Goal: Information Seeking & Learning: Understand process/instructions

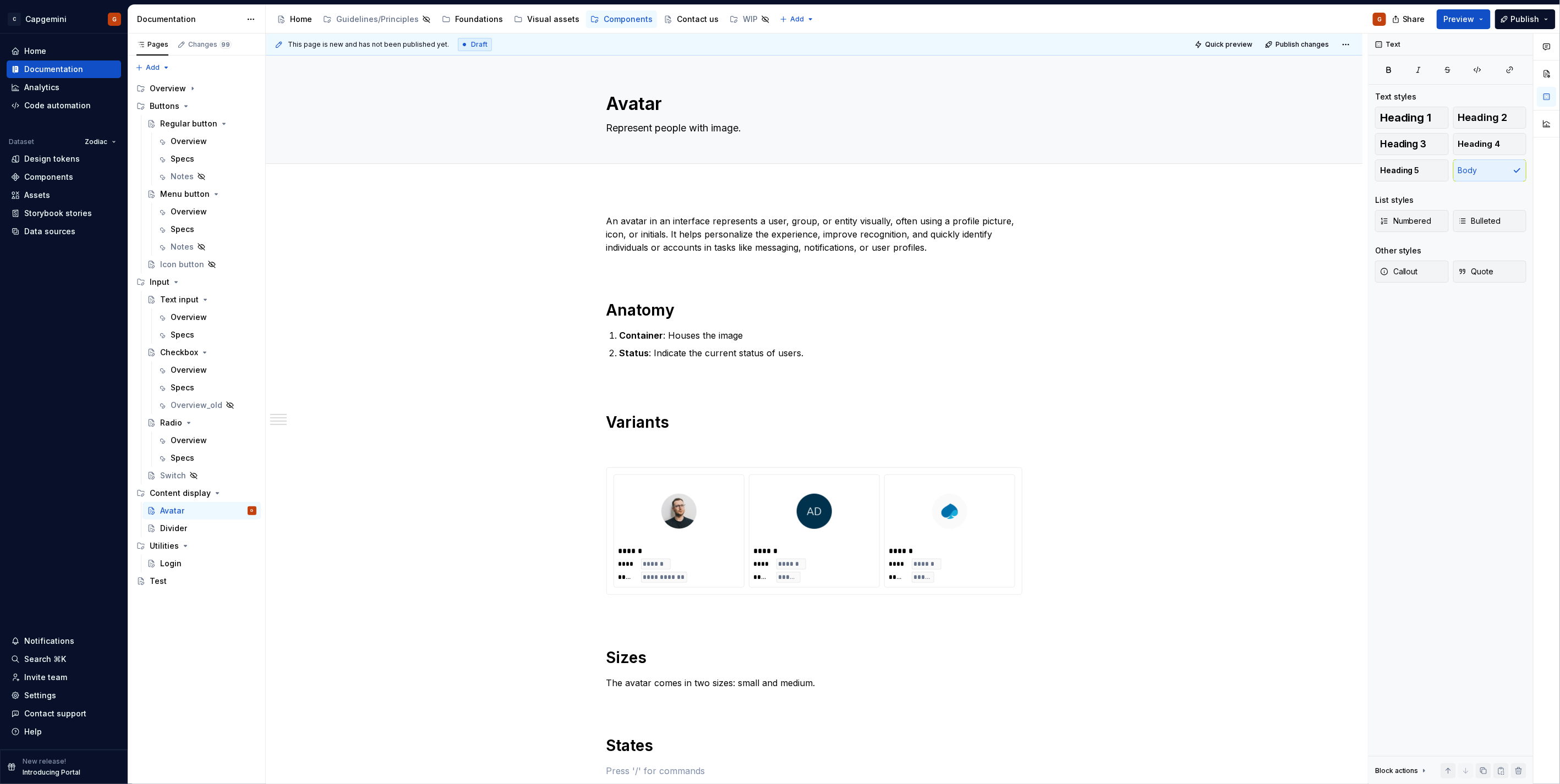
scroll to position [241, 0]
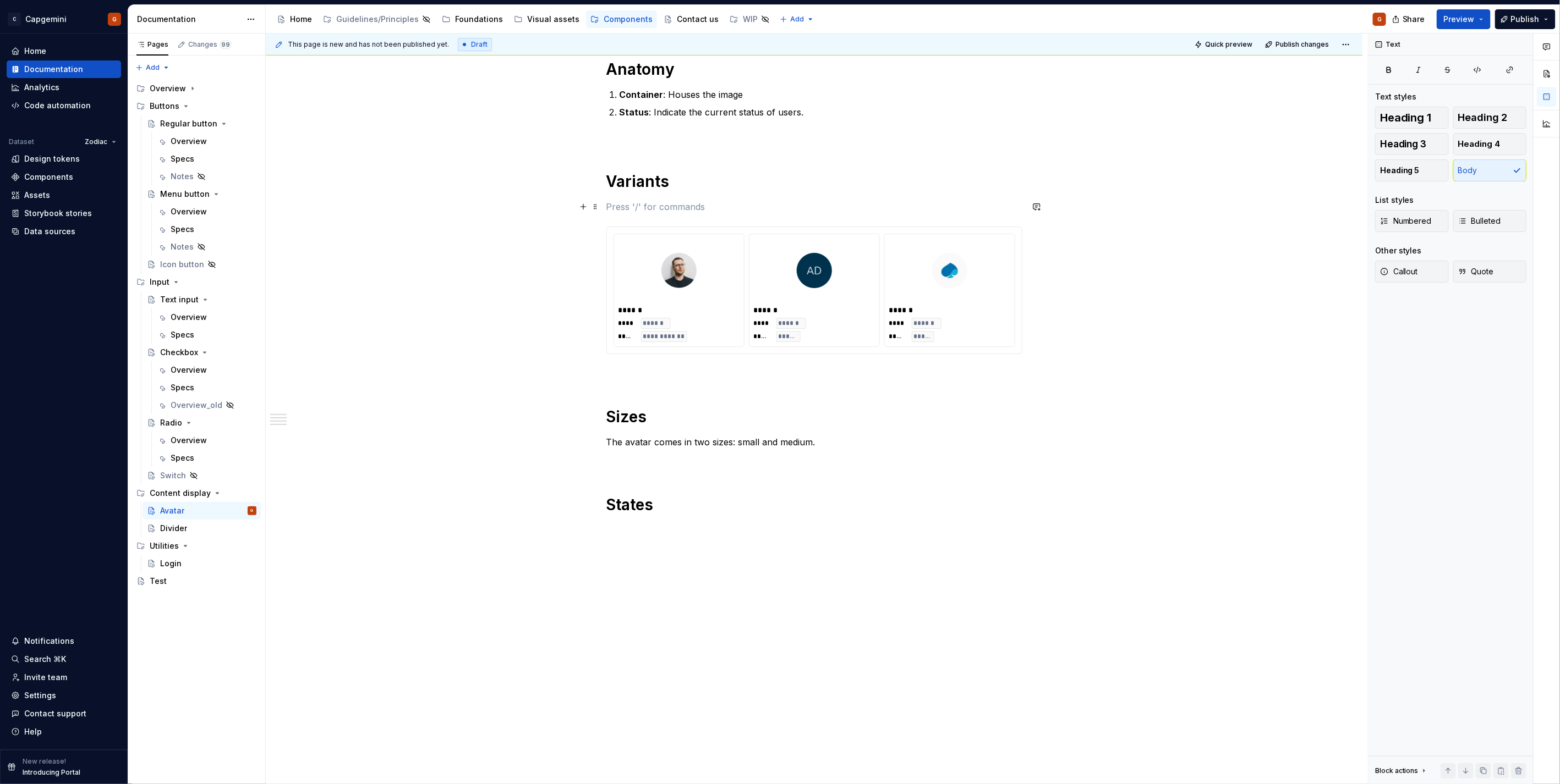
click at [656, 212] on p at bounding box center [814, 207] width 416 height 13
click at [0, 0] on button "Page tree" at bounding box center [0, 0] width 0 height 0
click at [334, 360] on html "C Capgemini G Home Documentation Analytics Code automation Dataset Zodiac Desig…" at bounding box center [780, 392] width 1560 height 784
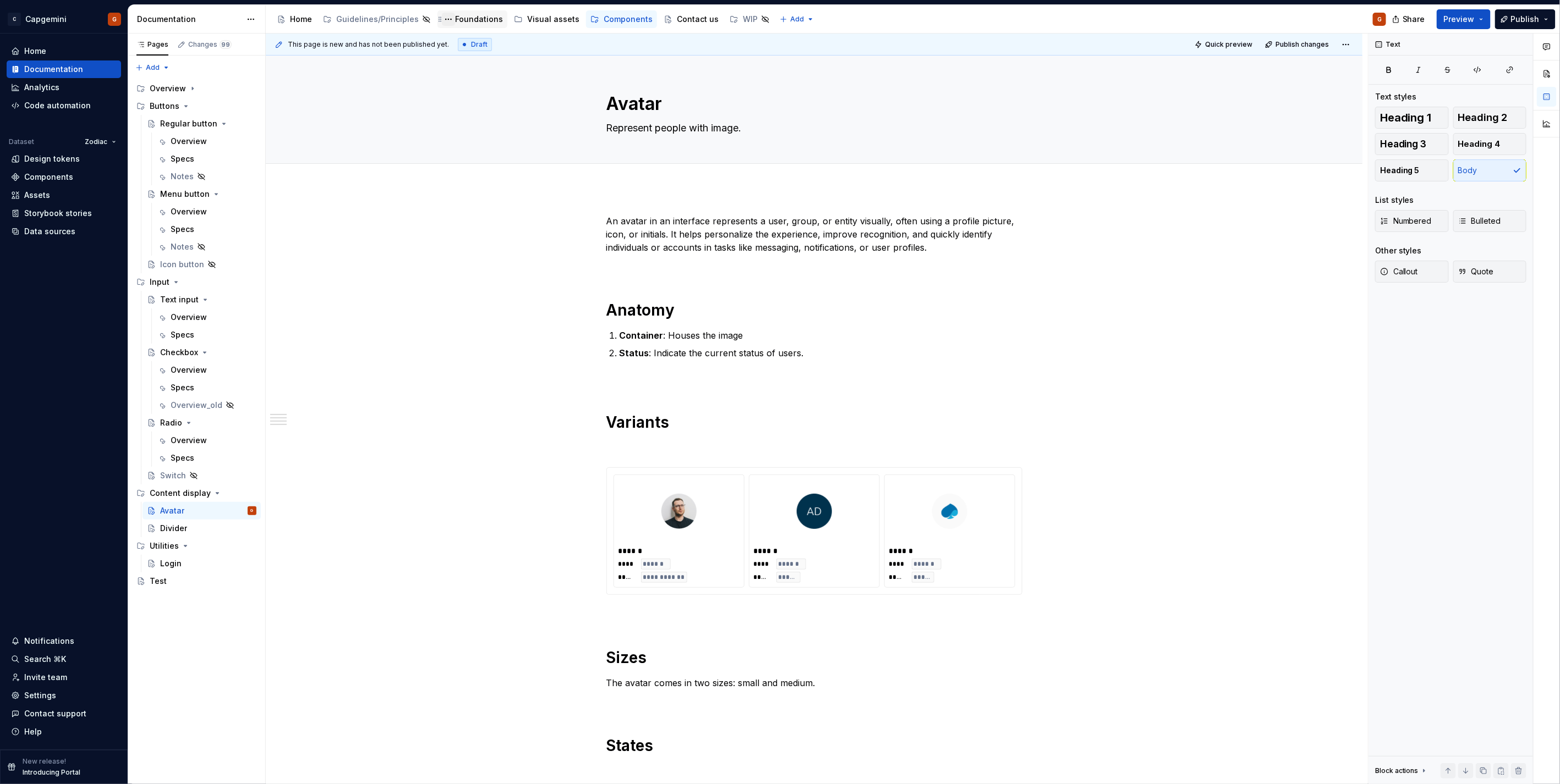
click at [449, 19] on button "Page tree" at bounding box center [449, 19] width 13 height 13
click at [465, 20] on html "C Capgemini G Home Documentation Analytics Code automation Dataset Zodiac Desig…" at bounding box center [780, 392] width 1560 height 784
click at [465, 20] on div "Foundations" at bounding box center [479, 19] width 48 height 11
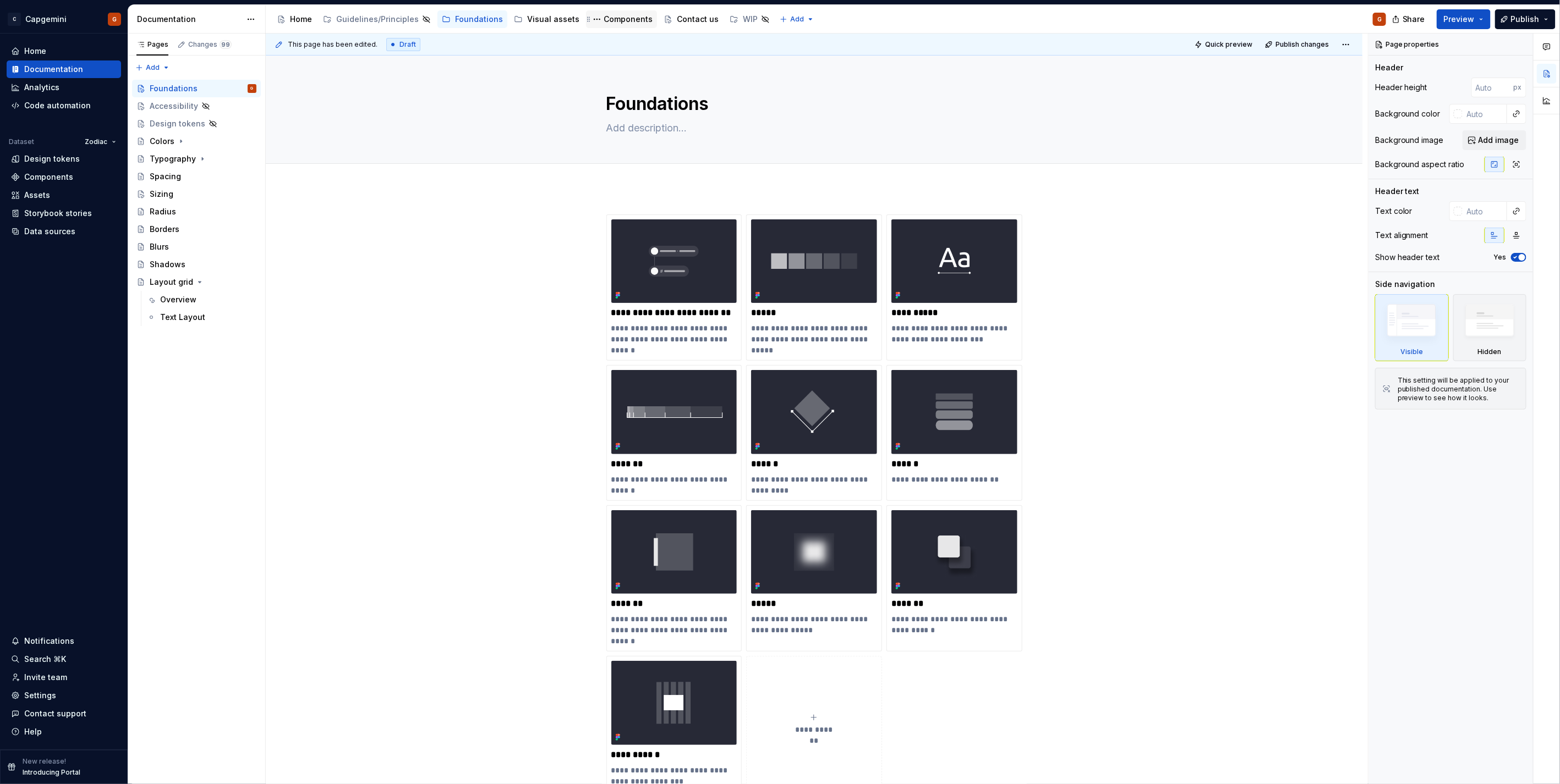
click at [609, 20] on div "Components" at bounding box center [628, 19] width 49 height 11
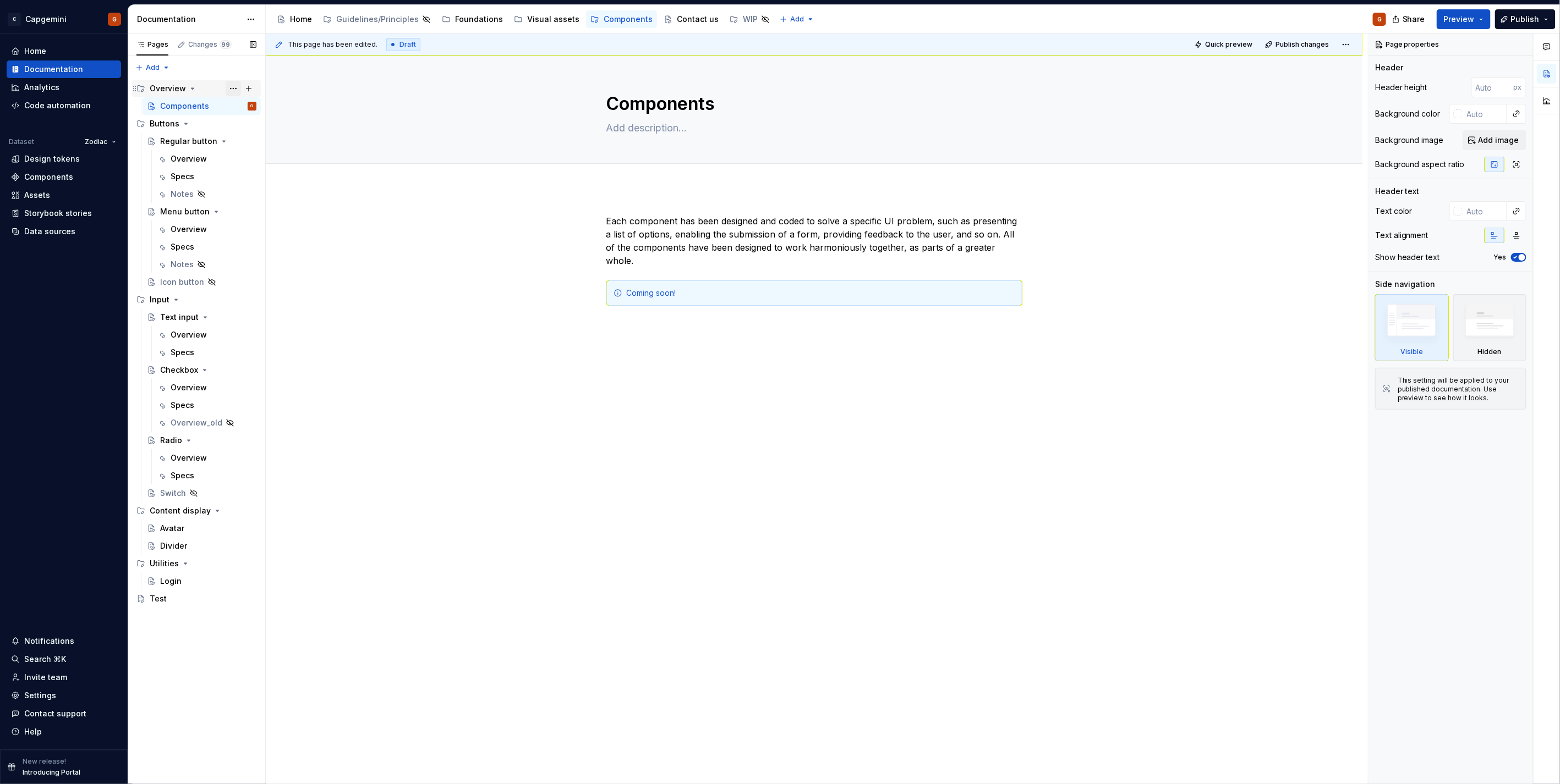
click at [233, 86] on button "Page tree" at bounding box center [233, 88] width 15 height 15
click at [287, 163] on div "Hide group" at bounding box center [300, 165] width 108 height 11
type textarea "*"
click at [643, 302] on div "Each component has been designed and coded to solve a specific UI problem, such…" at bounding box center [814, 273] width 416 height 118
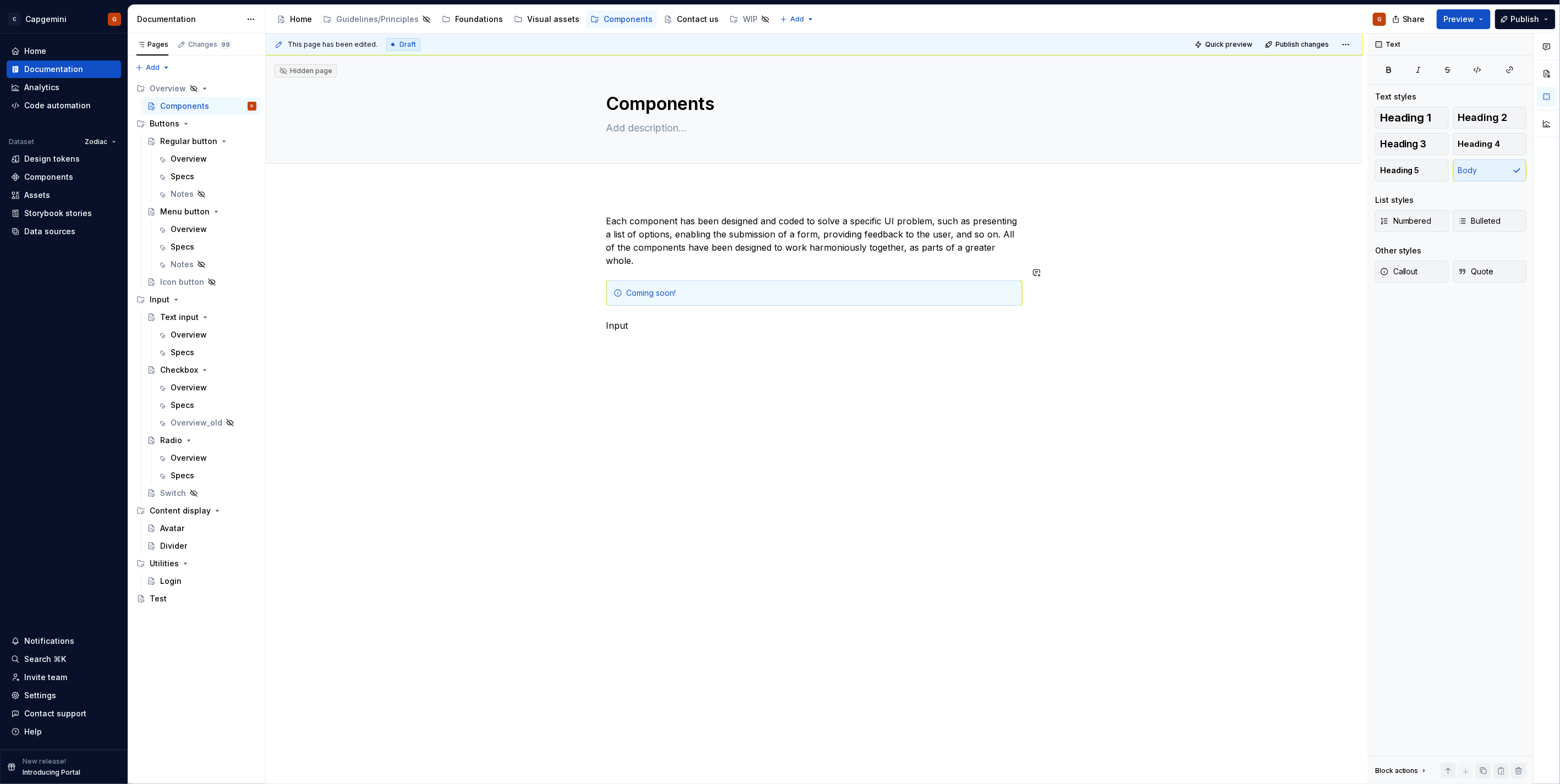
click at [638, 319] on p "Input" at bounding box center [814, 325] width 416 height 13
click at [619, 319] on p "Input" at bounding box center [814, 325] width 416 height 13
click at [1419, 119] on span "Heading 1" at bounding box center [1405, 117] width 51 height 11
click at [642, 332] on h1 "Input" at bounding box center [814, 341] width 416 height 20
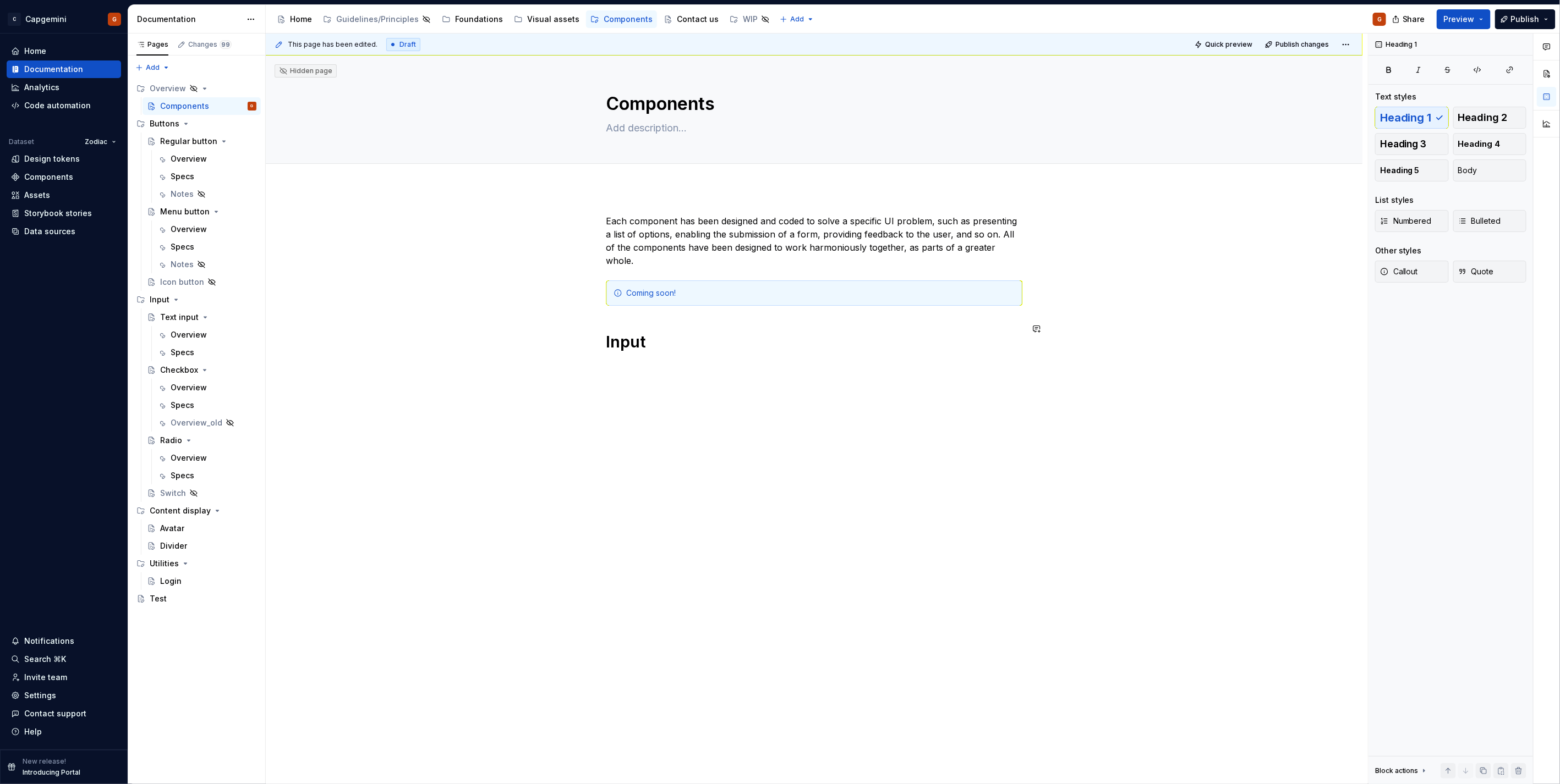
click at [638, 306] on div "Each component has been designed and coded to solve a specific UI problem, such…" at bounding box center [814, 284] width 416 height 137
click at [596, 331] on span at bounding box center [595, 328] width 9 height 15
click at [603, 333] on div "Each component has been designed and coded to solve a specific UI problem, such…" at bounding box center [814, 394] width 1097 height 412
click at [1413, 119] on span "Heading 1" at bounding box center [1405, 117] width 51 height 11
click at [634, 332] on h1 at bounding box center [814, 341] width 416 height 20
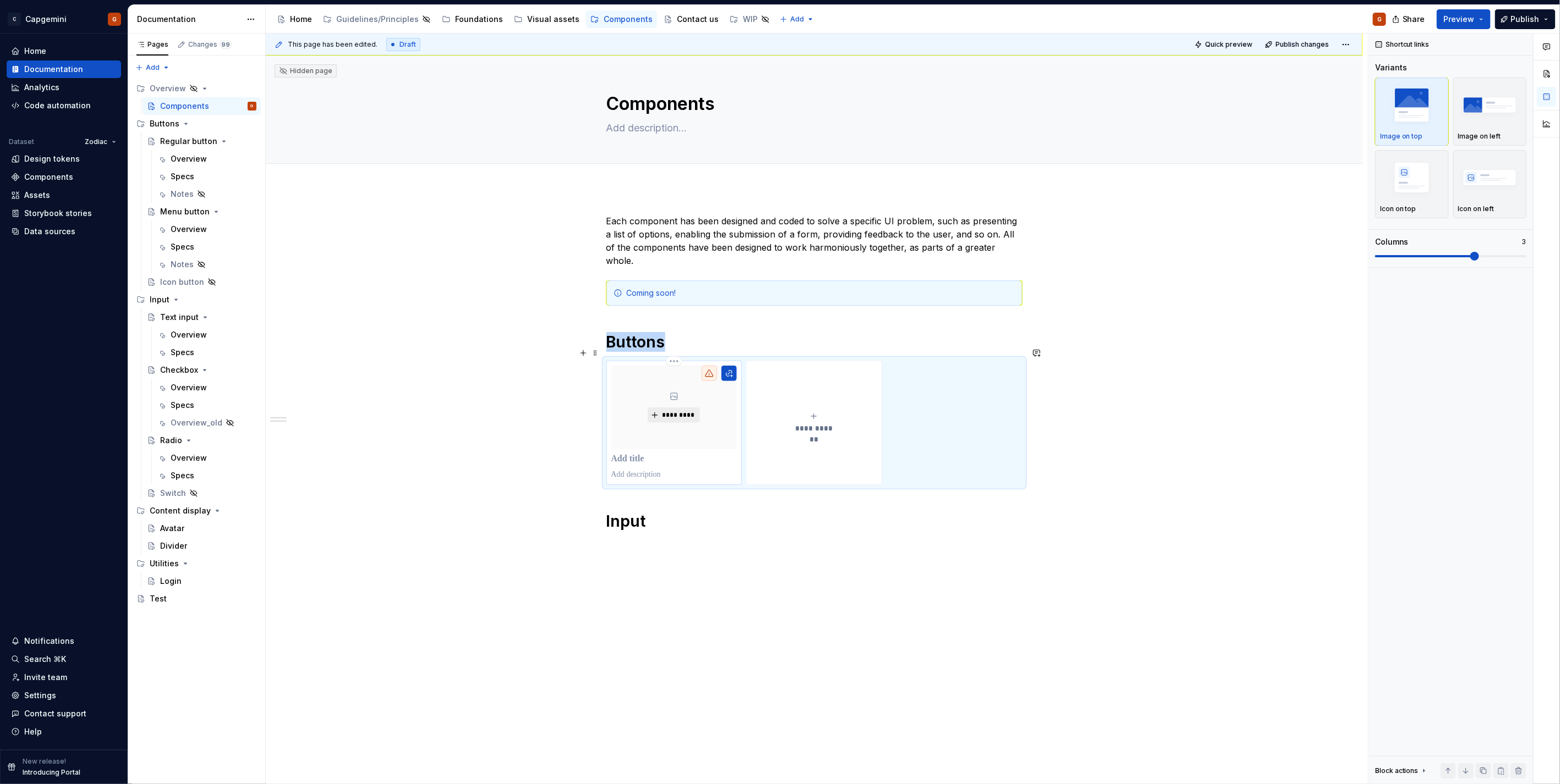
click at [684, 411] on span "*********" at bounding box center [678, 415] width 33 height 9
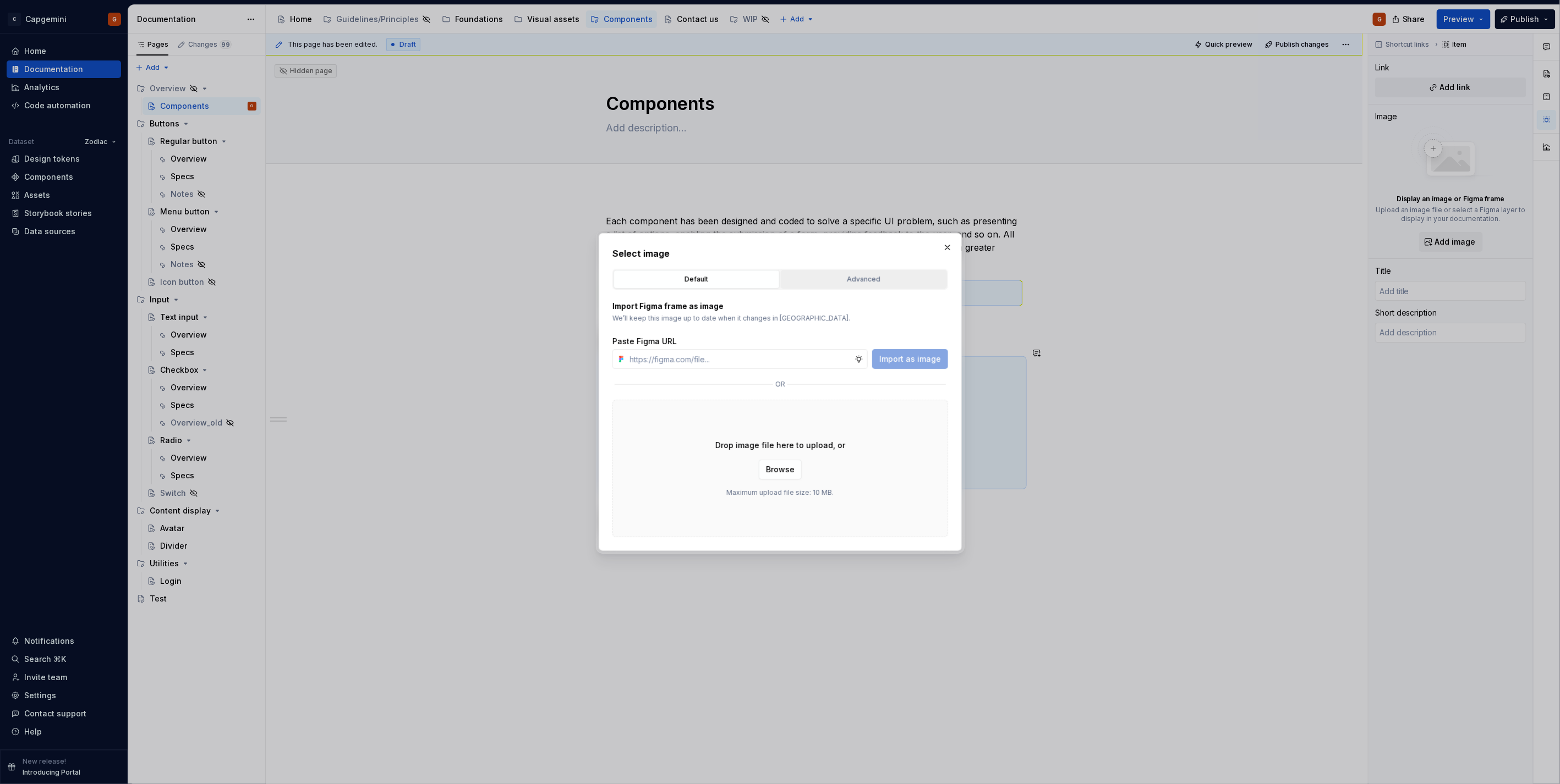
click at [840, 272] on button "Advanced" at bounding box center [864, 279] width 166 height 19
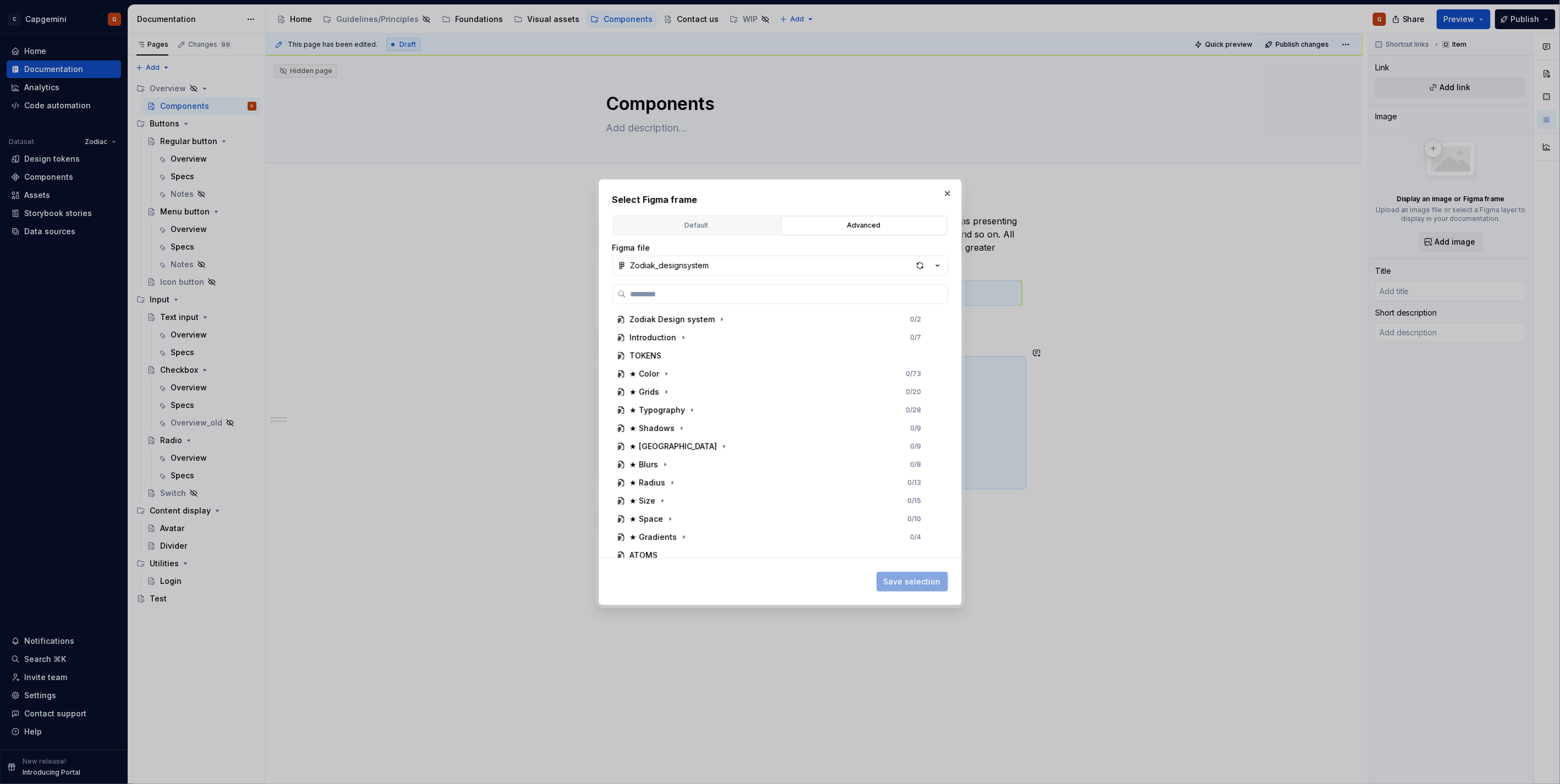
click at [700, 223] on div "Default" at bounding box center [696, 225] width 158 height 11
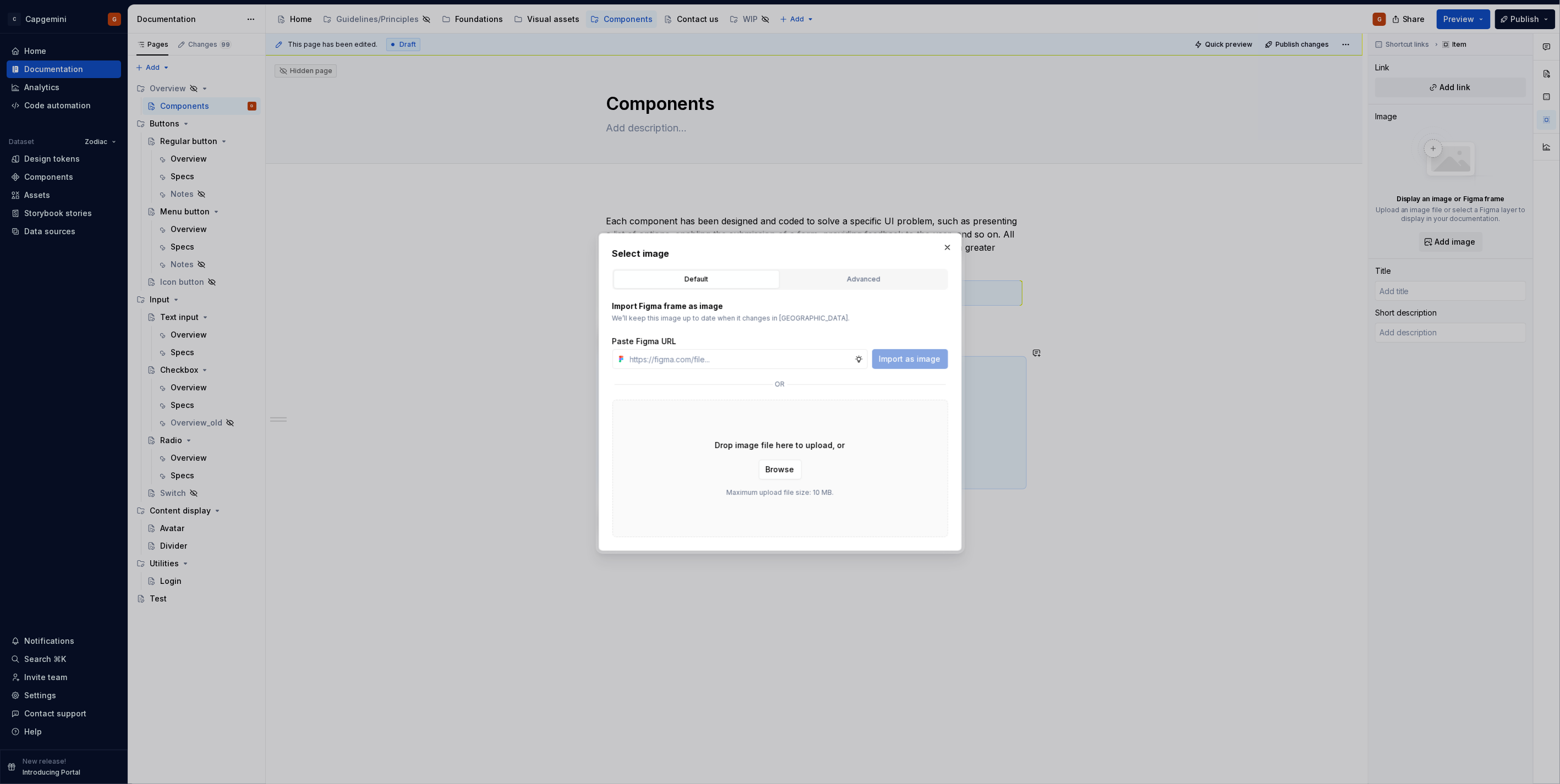
click at [940, 244] on button "button" at bounding box center [947, 247] width 15 height 15
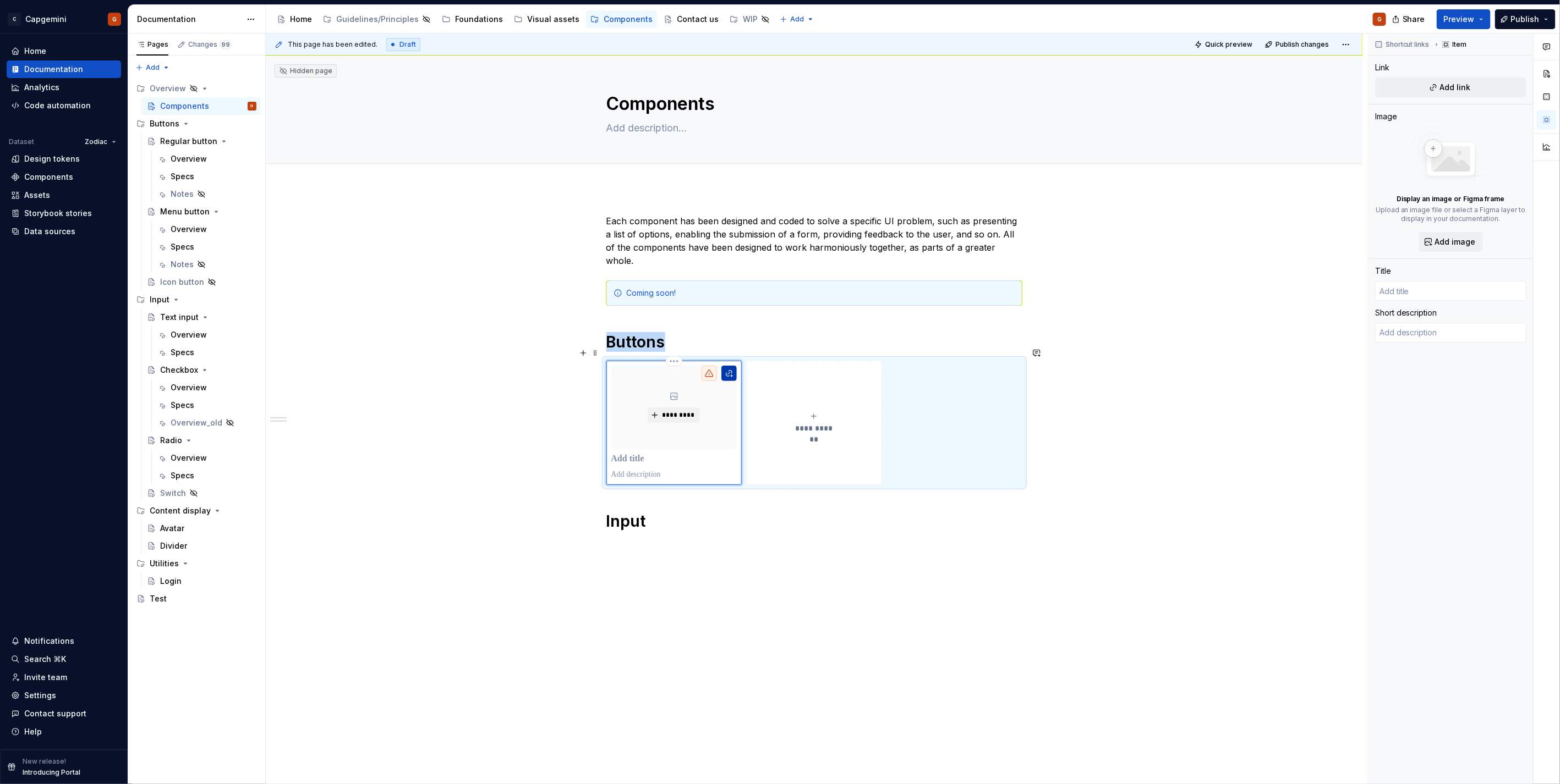
click at [732, 366] on button "button" at bounding box center [729, 373] width 15 height 15
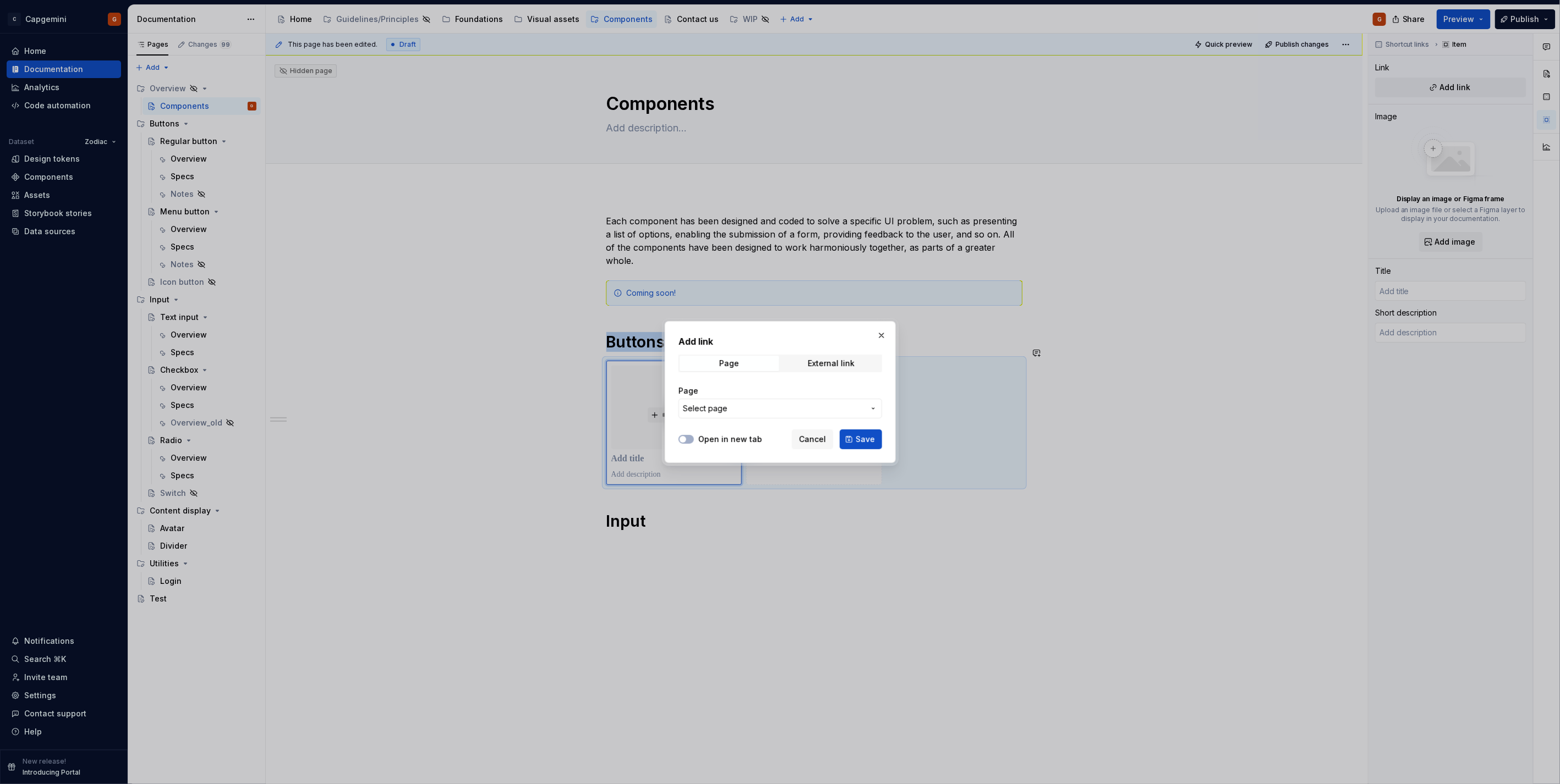
click at [772, 403] on span "Select page" at bounding box center [773, 408] width 182 height 11
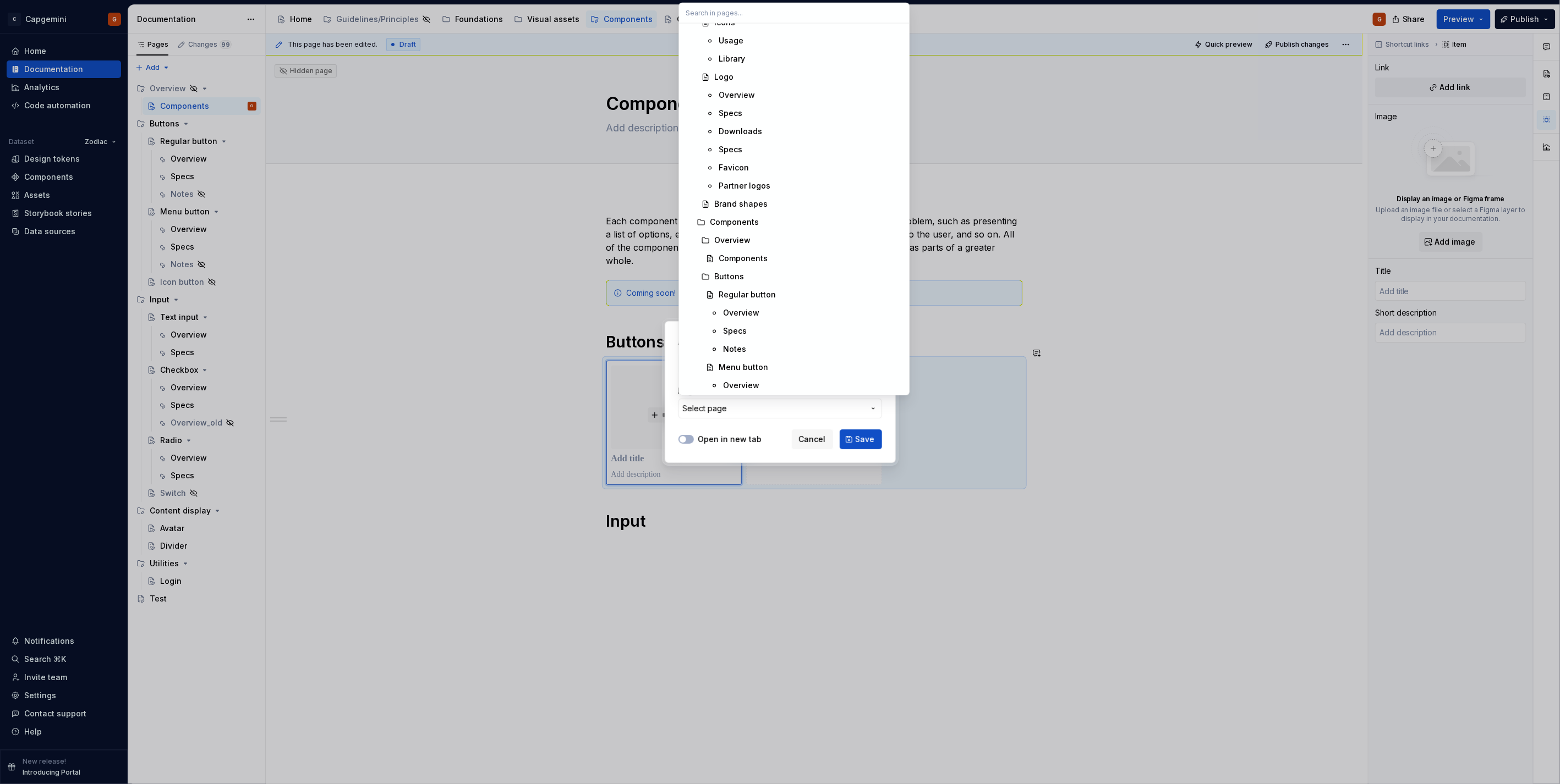
scroll to position [794, 0]
click at [764, 291] on div "Regular button" at bounding box center [747, 292] width 57 height 11
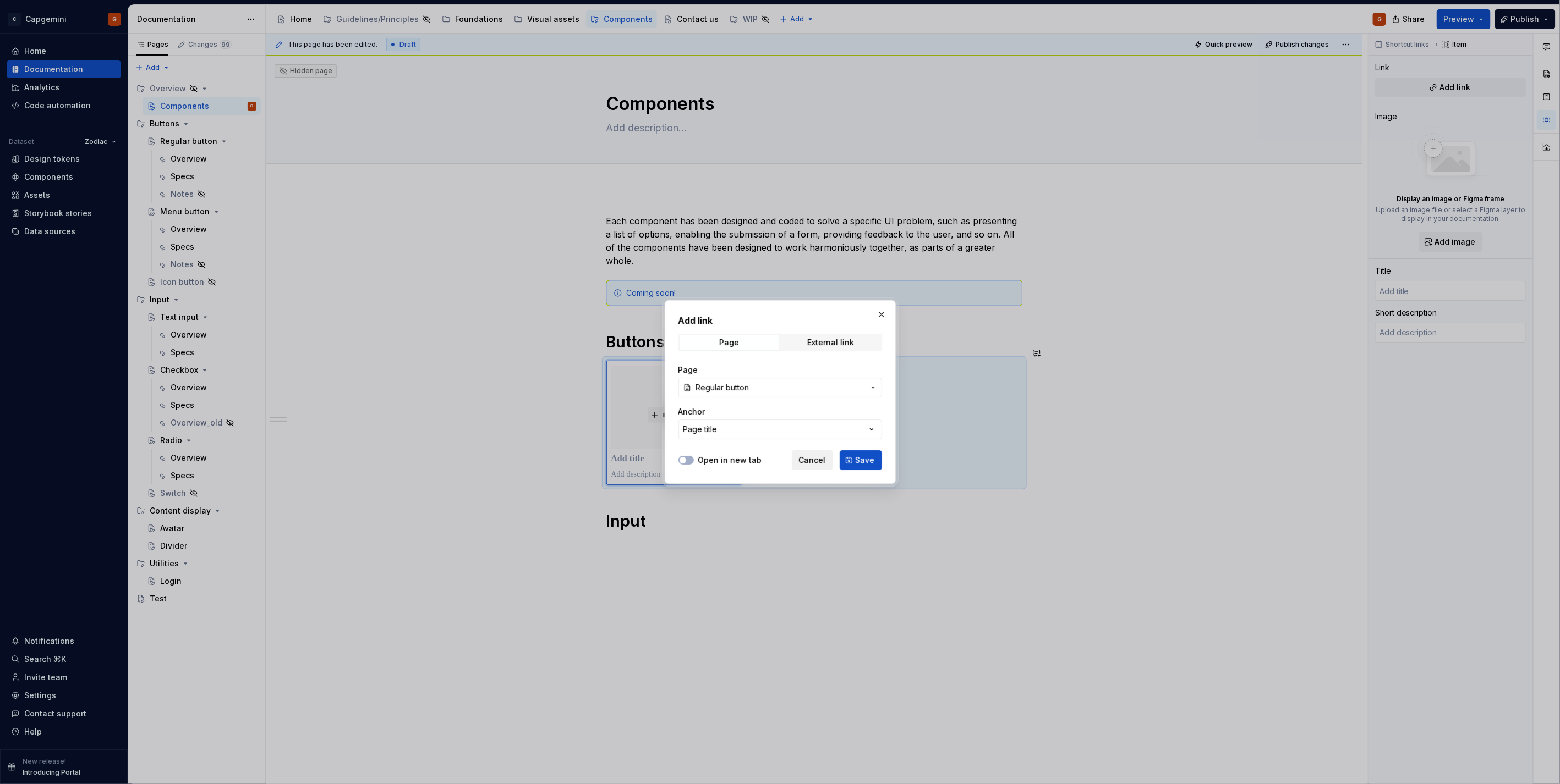
click at [800, 456] on button "Cancel" at bounding box center [812, 460] width 41 height 20
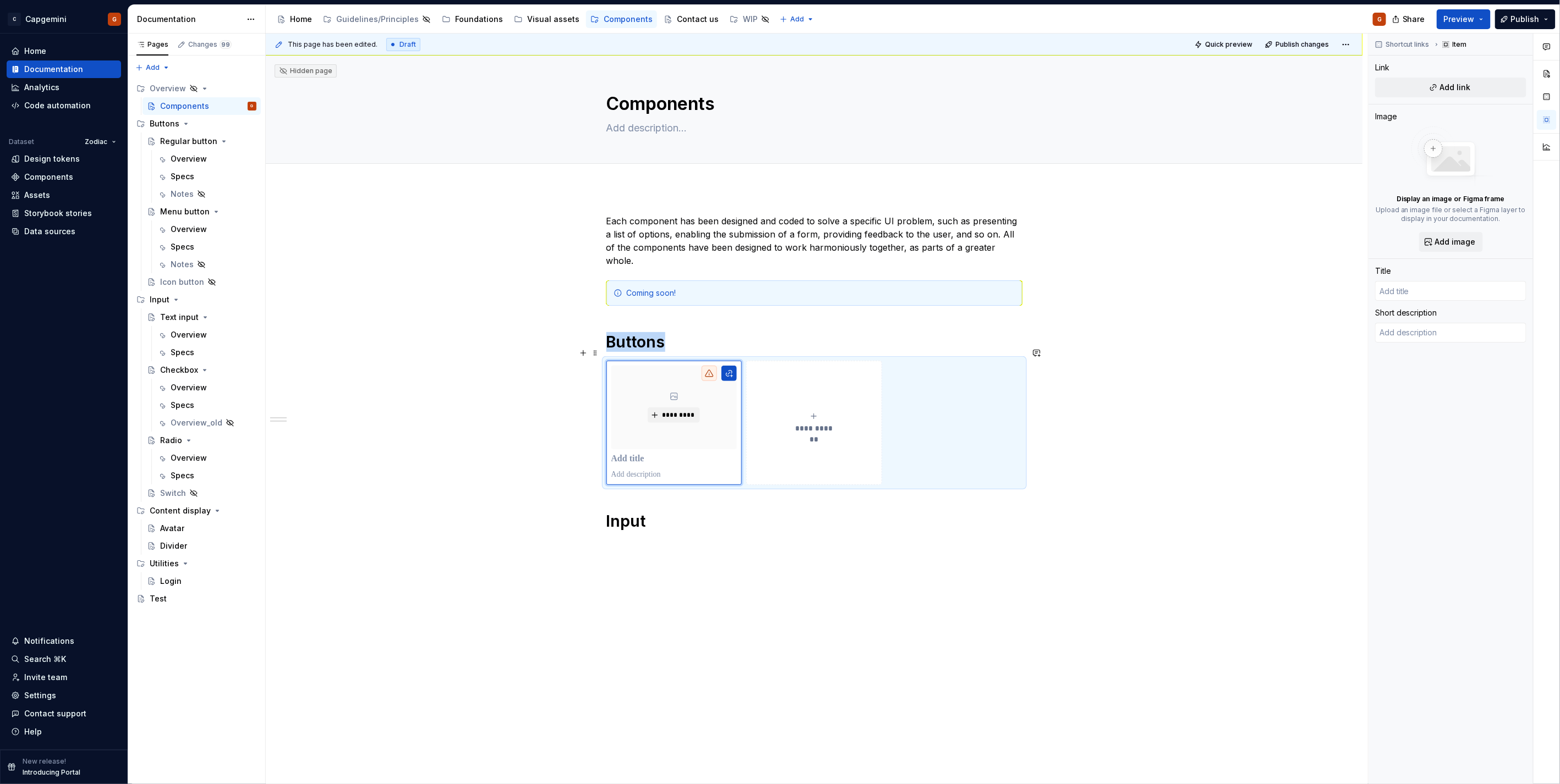
click at [985, 410] on div "**********" at bounding box center [814, 423] width 416 height 124
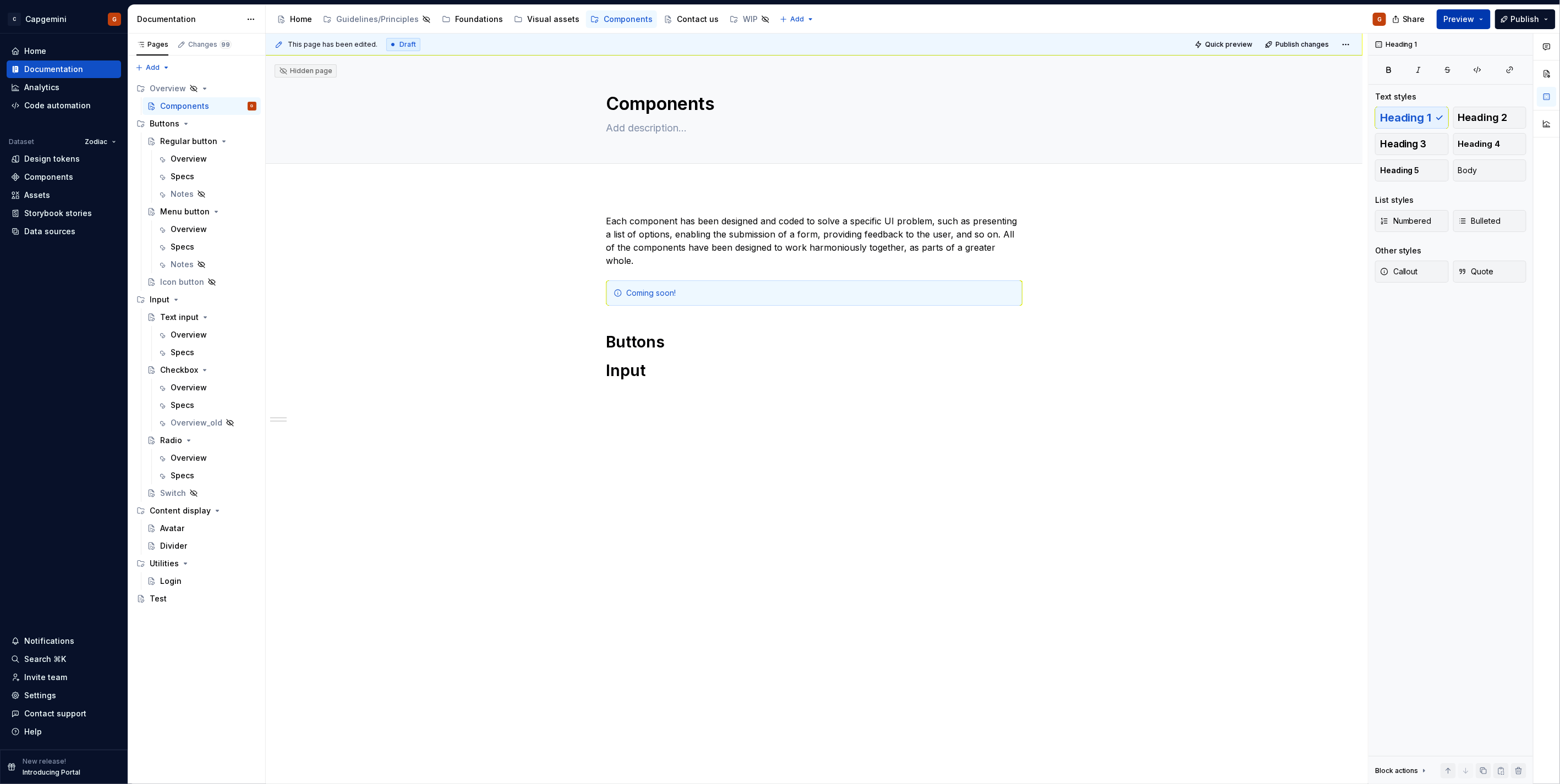
click at [1483, 22] on button "Preview" at bounding box center [1464, 19] width 54 height 20
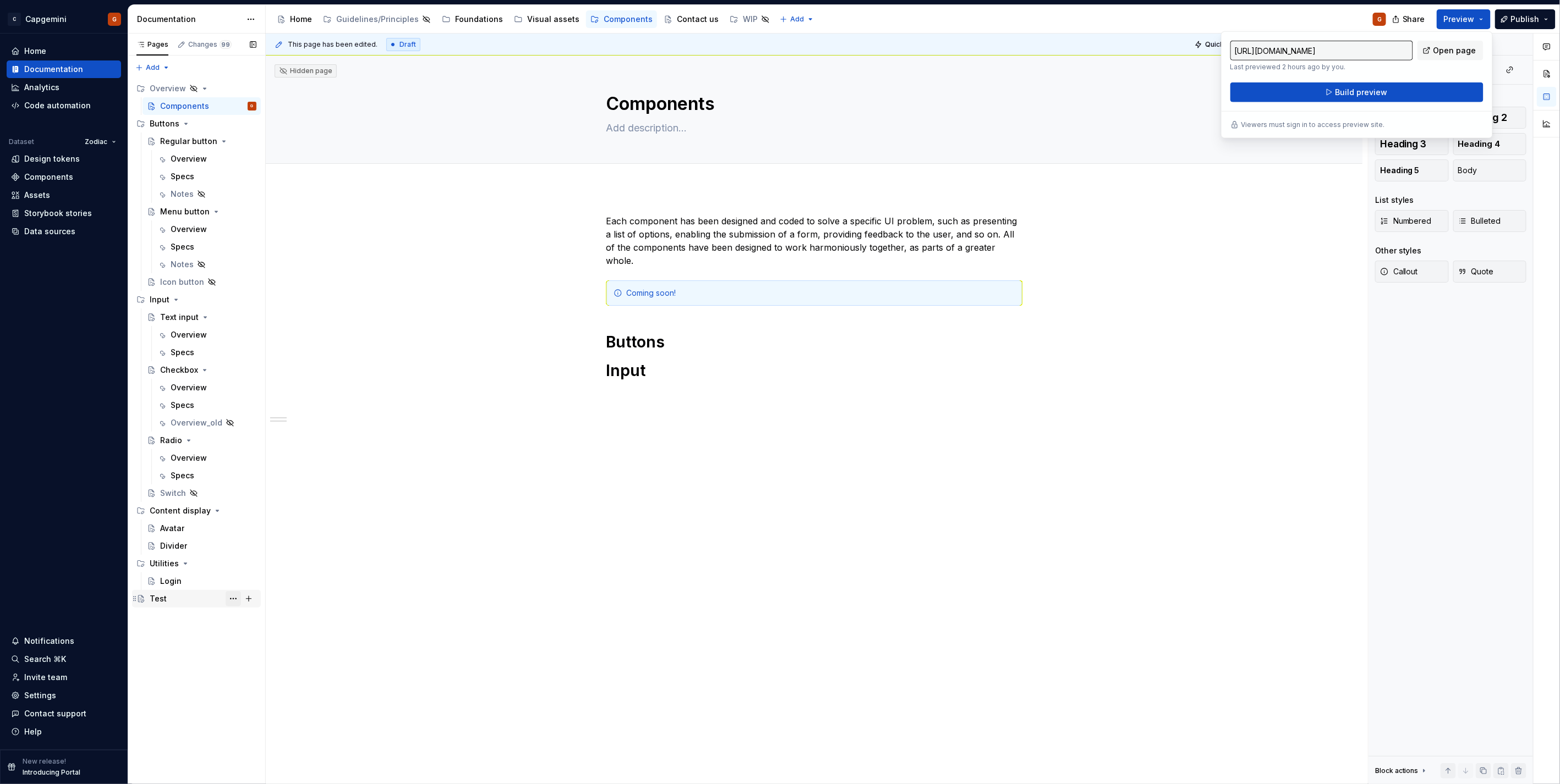
click at [228, 598] on button "Page tree" at bounding box center [233, 599] width 15 height 15
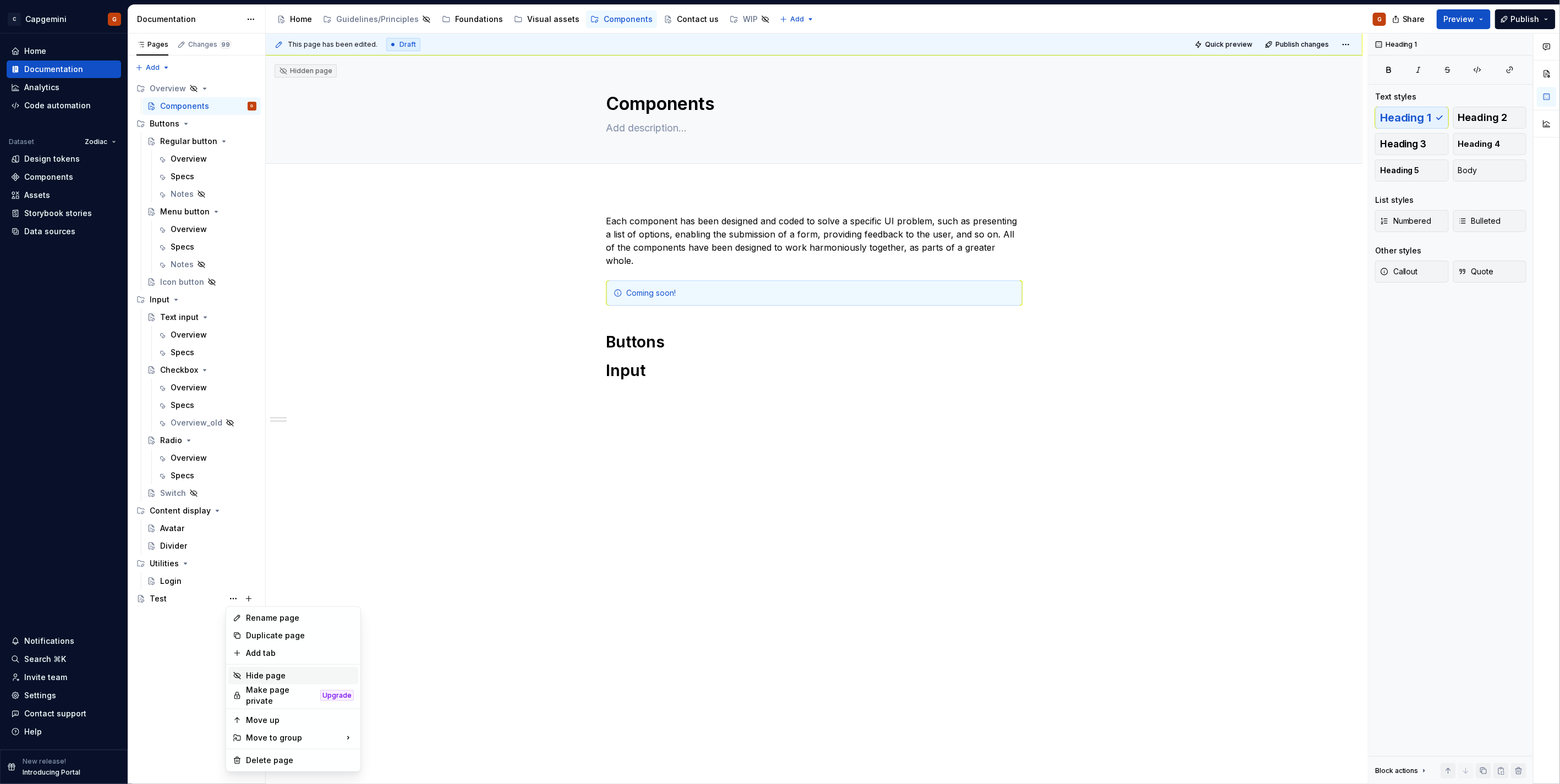
click at [278, 668] on div "Hide page" at bounding box center [293, 676] width 130 height 17
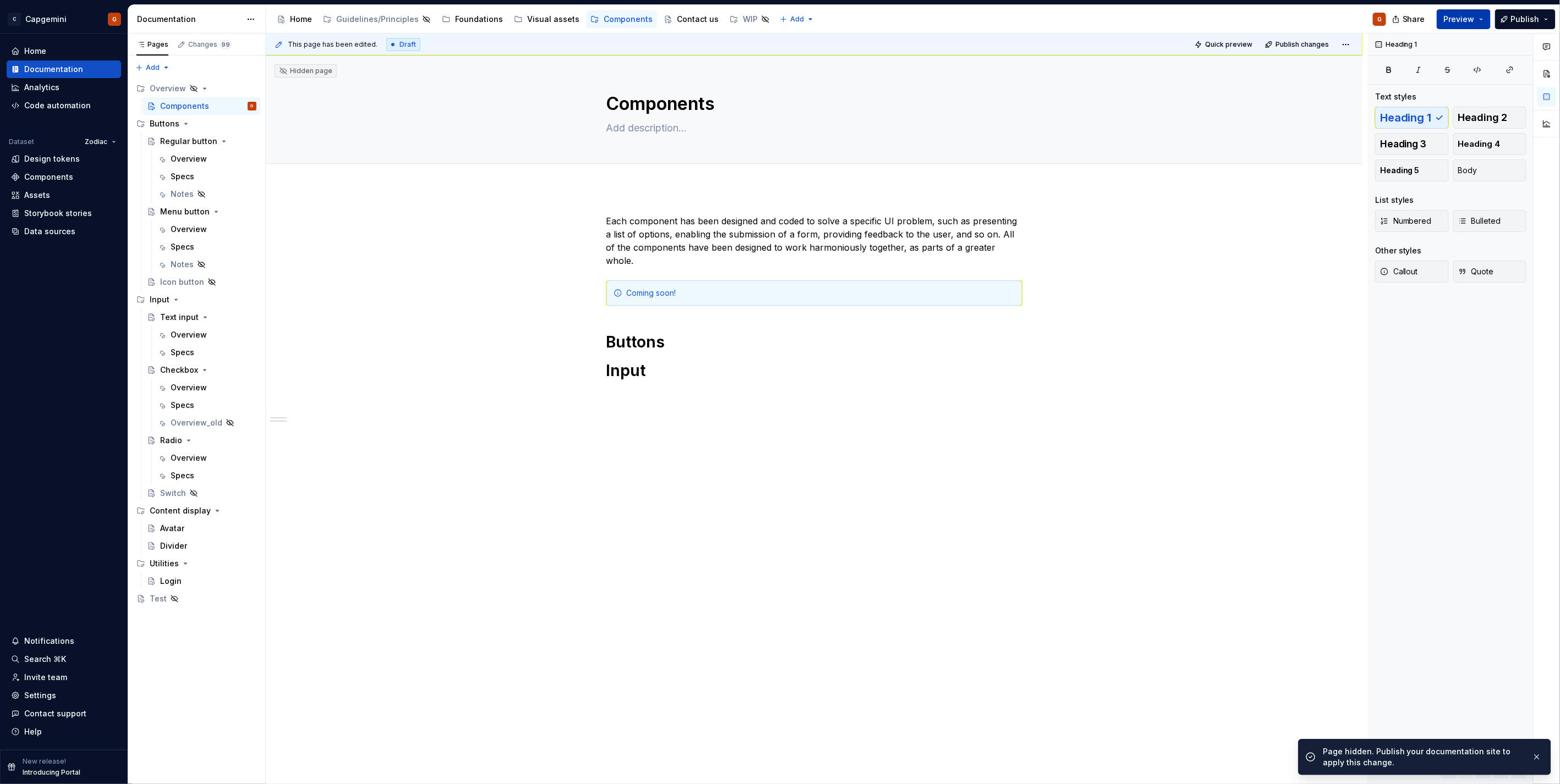
click at [1470, 17] on span "Preview" at bounding box center [1459, 19] width 31 height 11
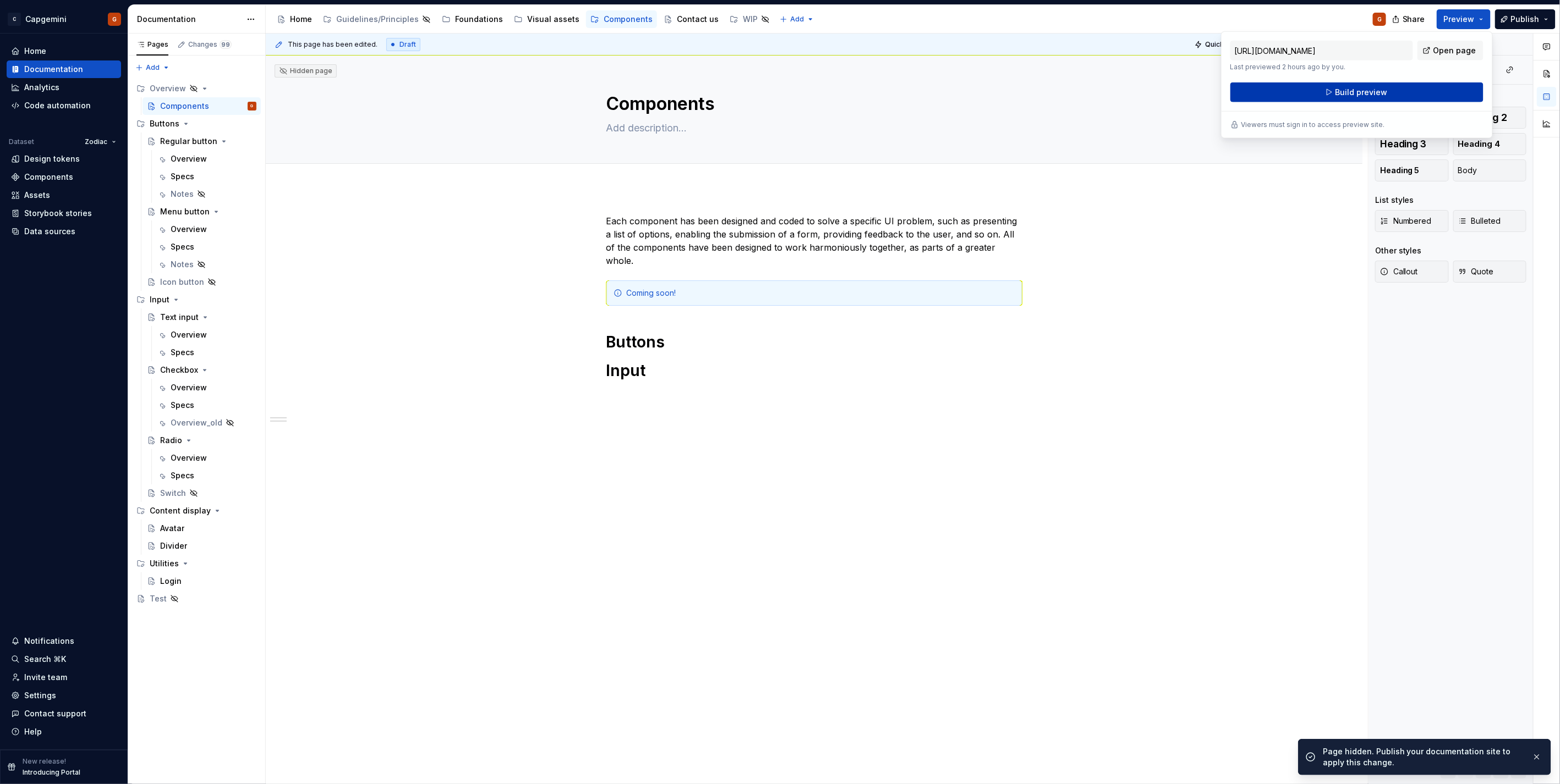
drag, startPoint x: 1470, startPoint y: 17, endPoint x: 1418, endPoint y: 93, distance: 92.1
click at [1418, 93] on button "Build preview" at bounding box center [1357, 92] width 253 height 20
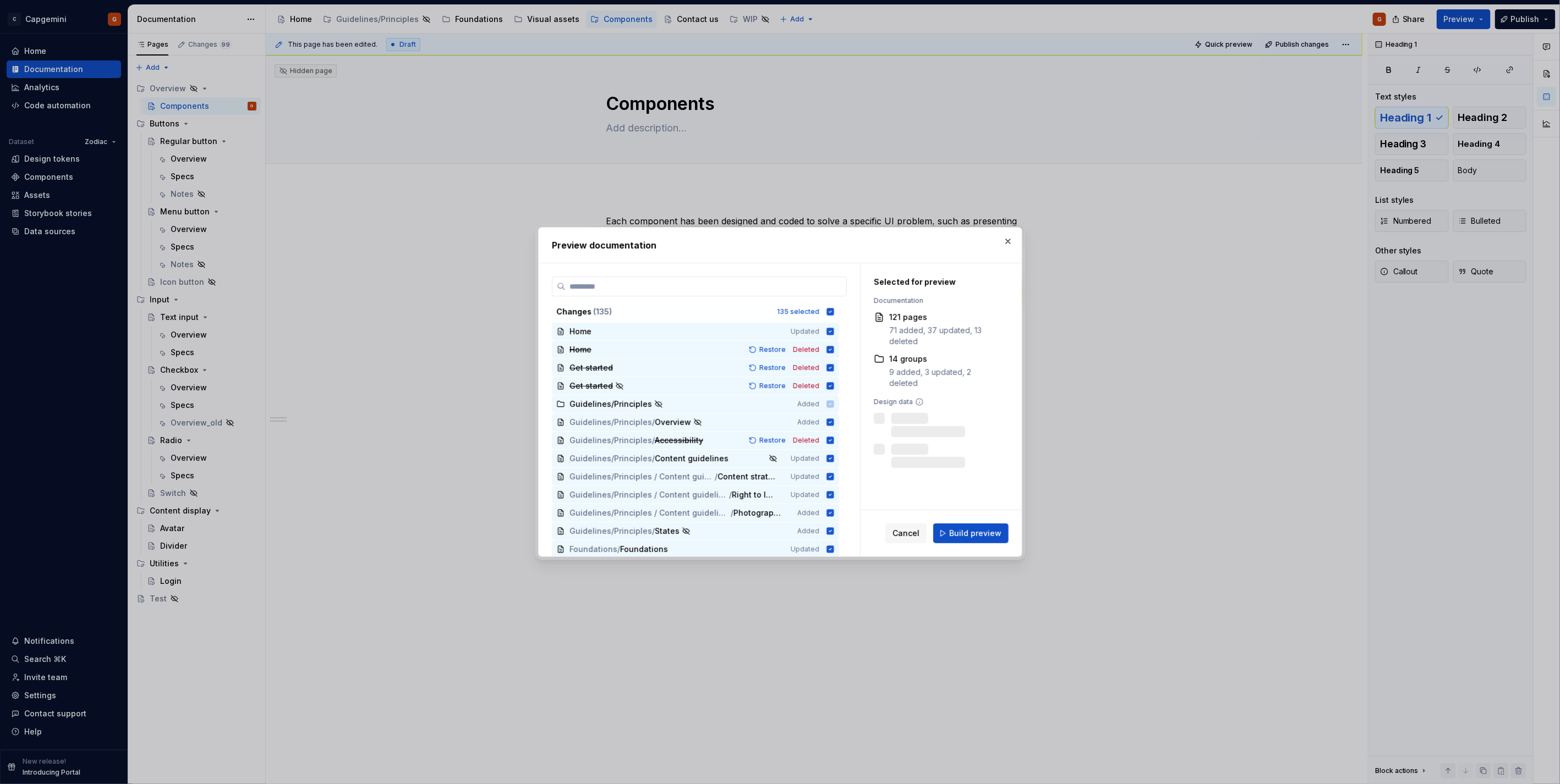
click at [954, 545] on div "Cancel Build preview" at bounding box center [941, 534] width 161 height 46
click at [955, 538] on span "Build preview" at bounding box center [975, 533] width 52 height 11
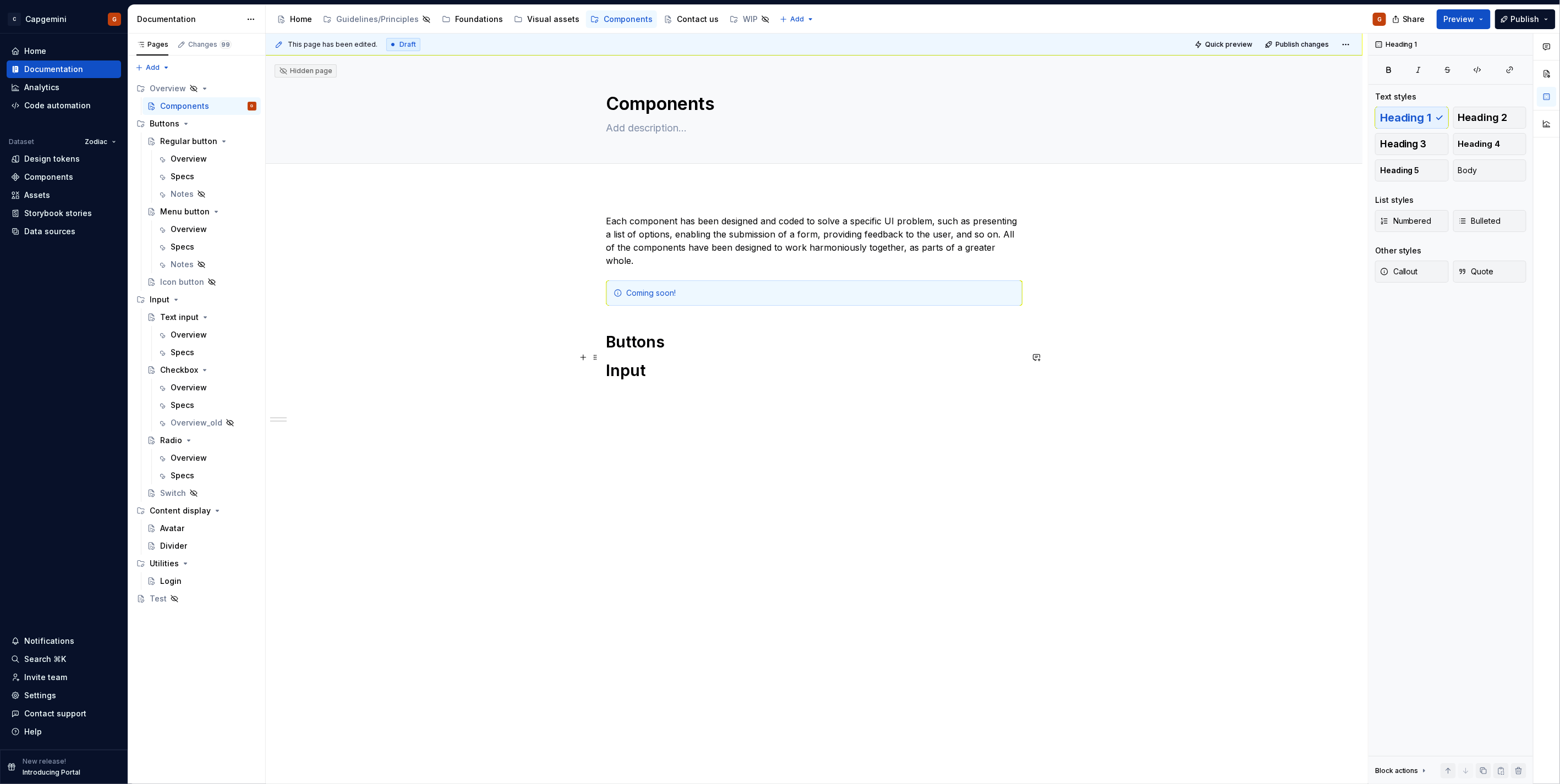
click at [614, 364] on h1 "Input" at bounding box center [814, 370] width 416 height 20
type textarea "*"
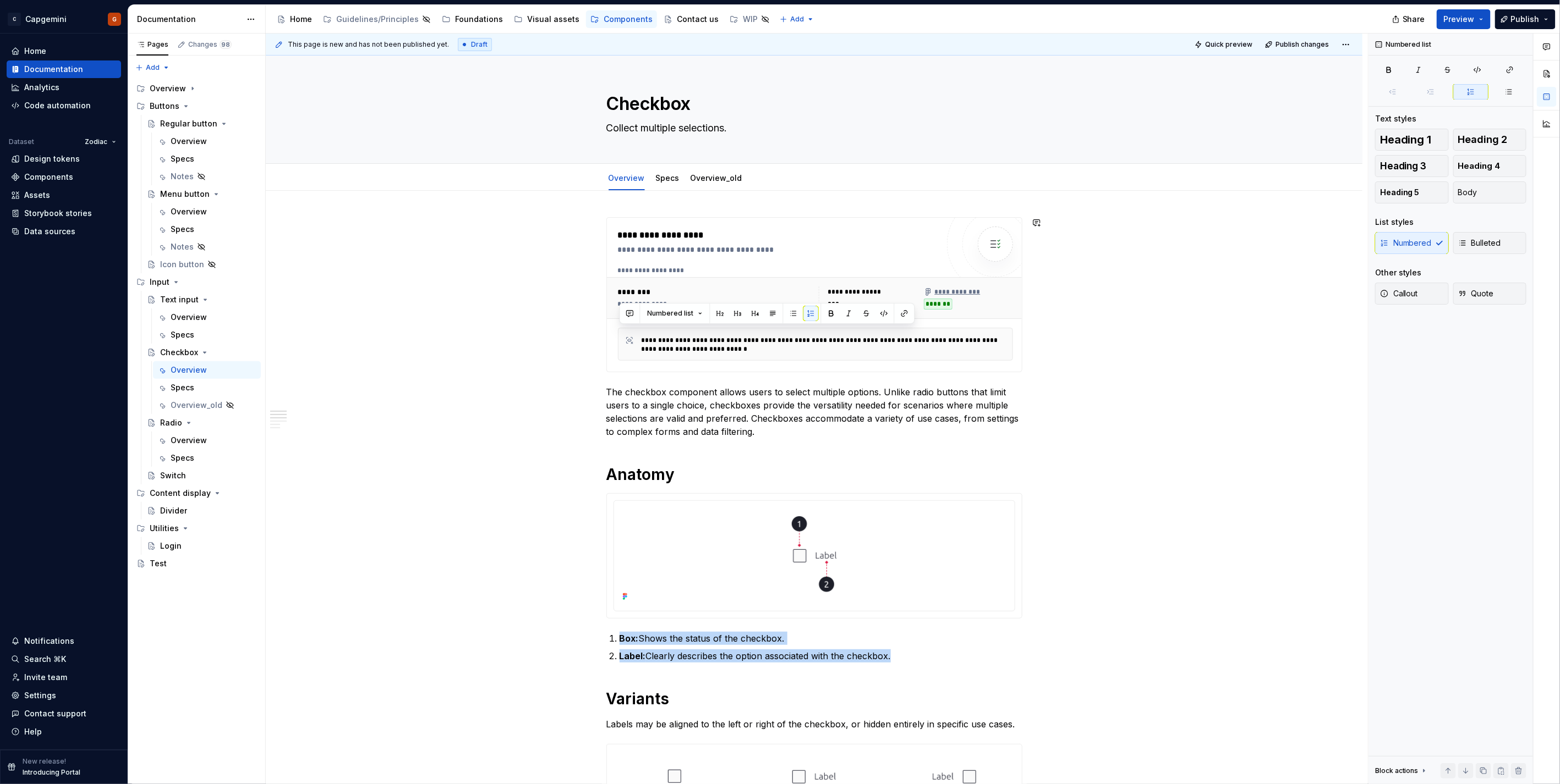
type textarea "*"
